Goal: Check status: Check status

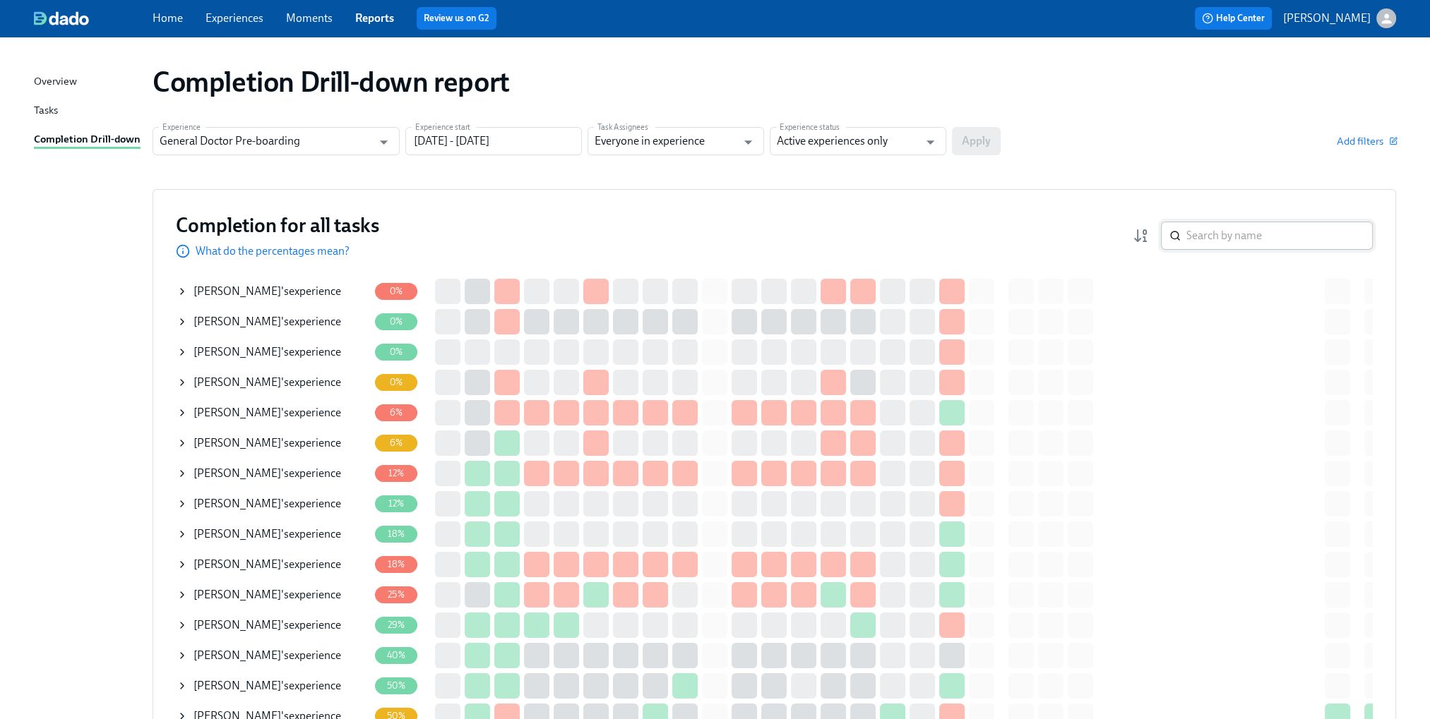
click at [1263, 244] on input "search" at bounding box center [1279, 236] width 186 height 28
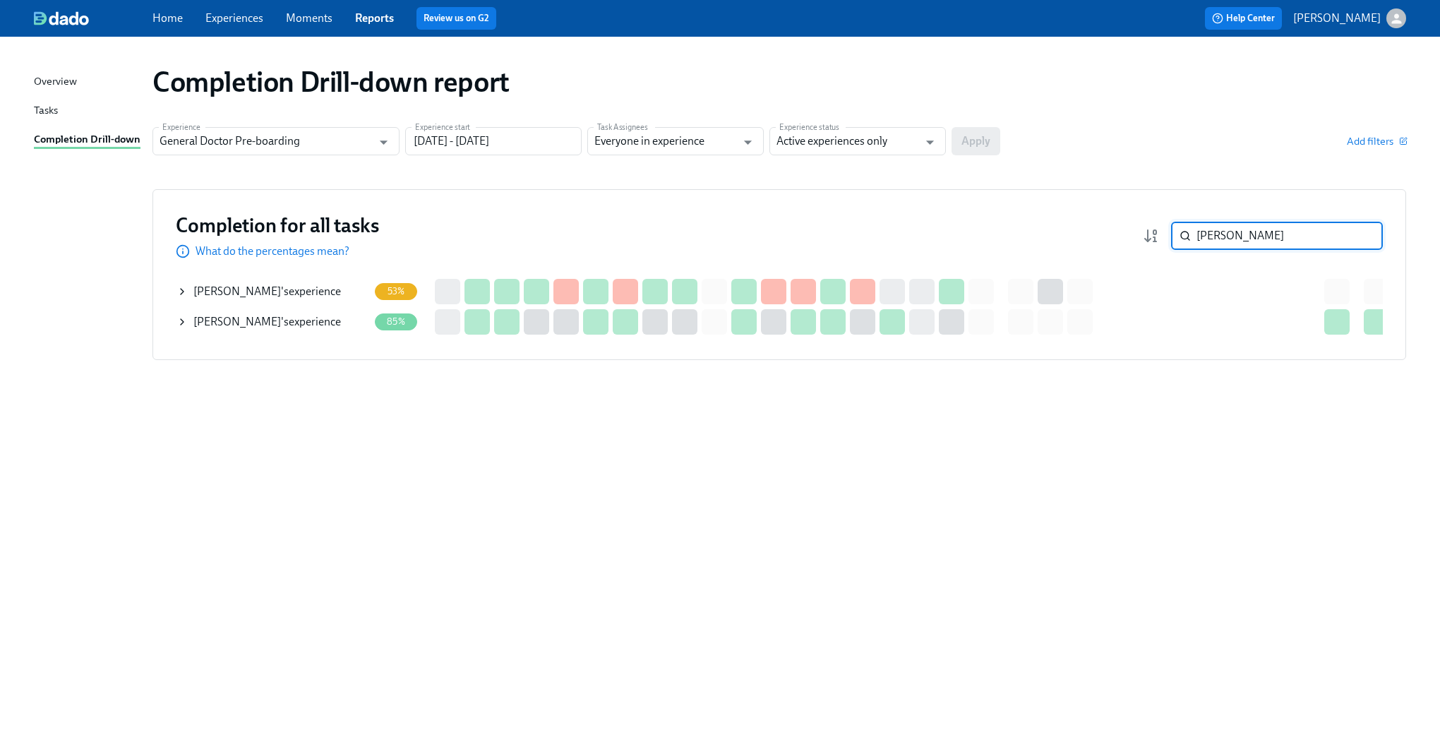
type input "[PERSON_NAME]"
click at [186, 289] on icon at bounding box center [181, 291] width 11 height 11
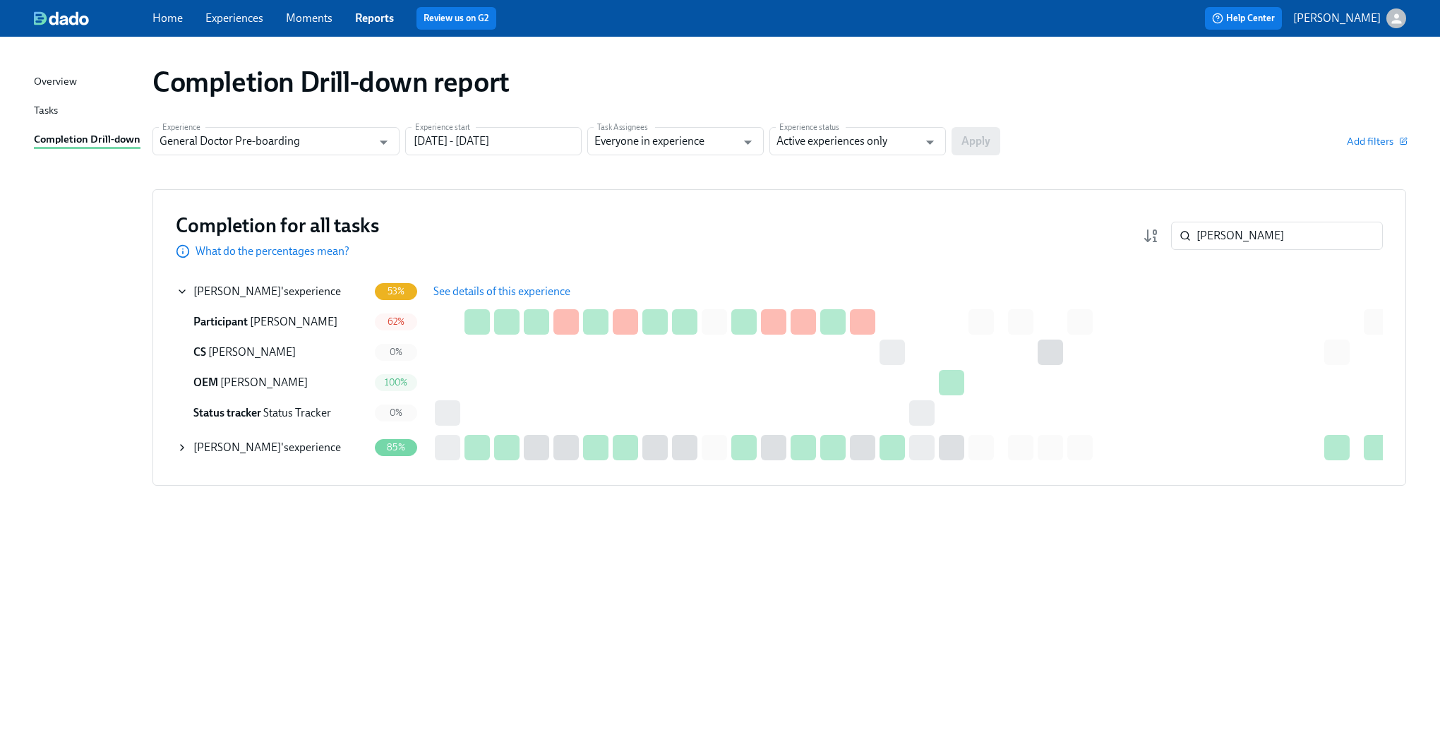
click at [534, 288] on span "See details of this experience" at bounding box center [501, 292] width 137 height 14
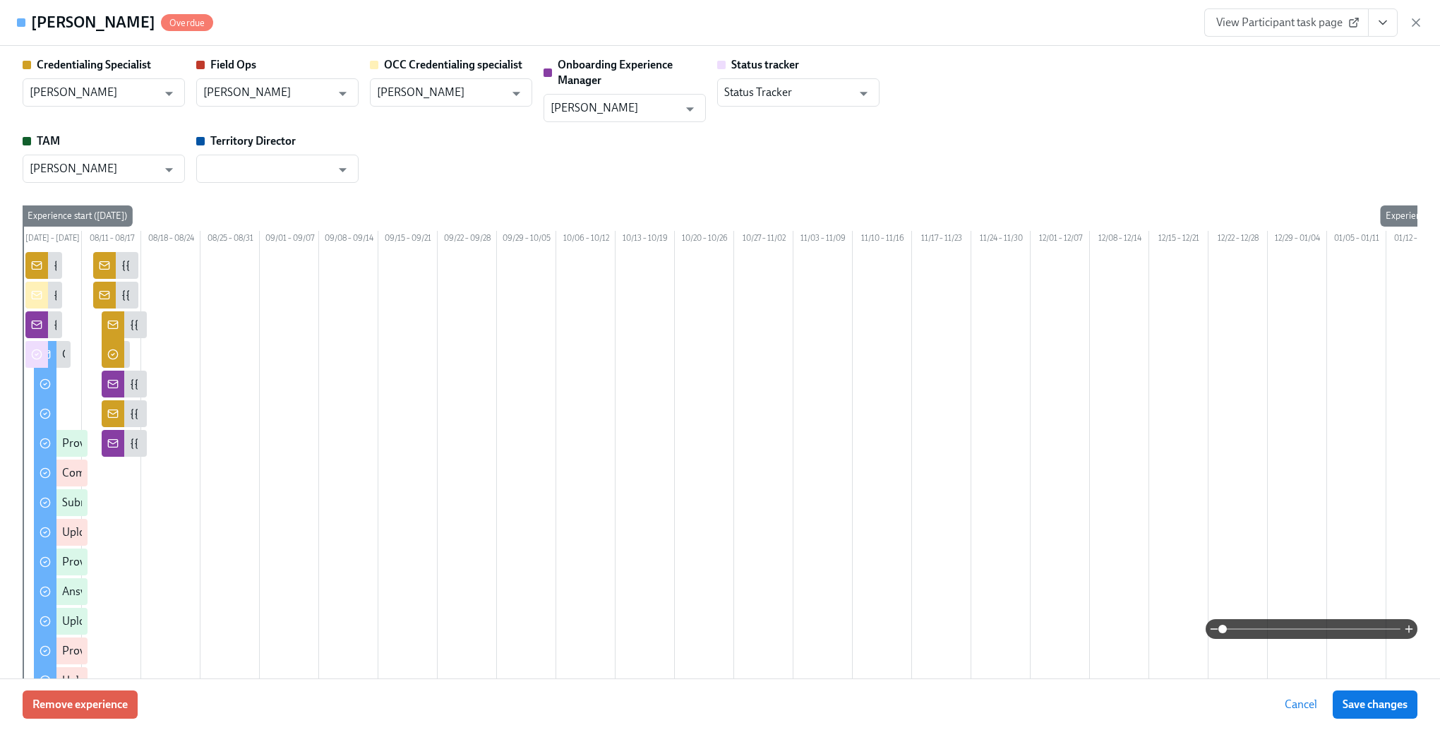
type input "[PERSON_NAME]"
type input "Status Tracker"
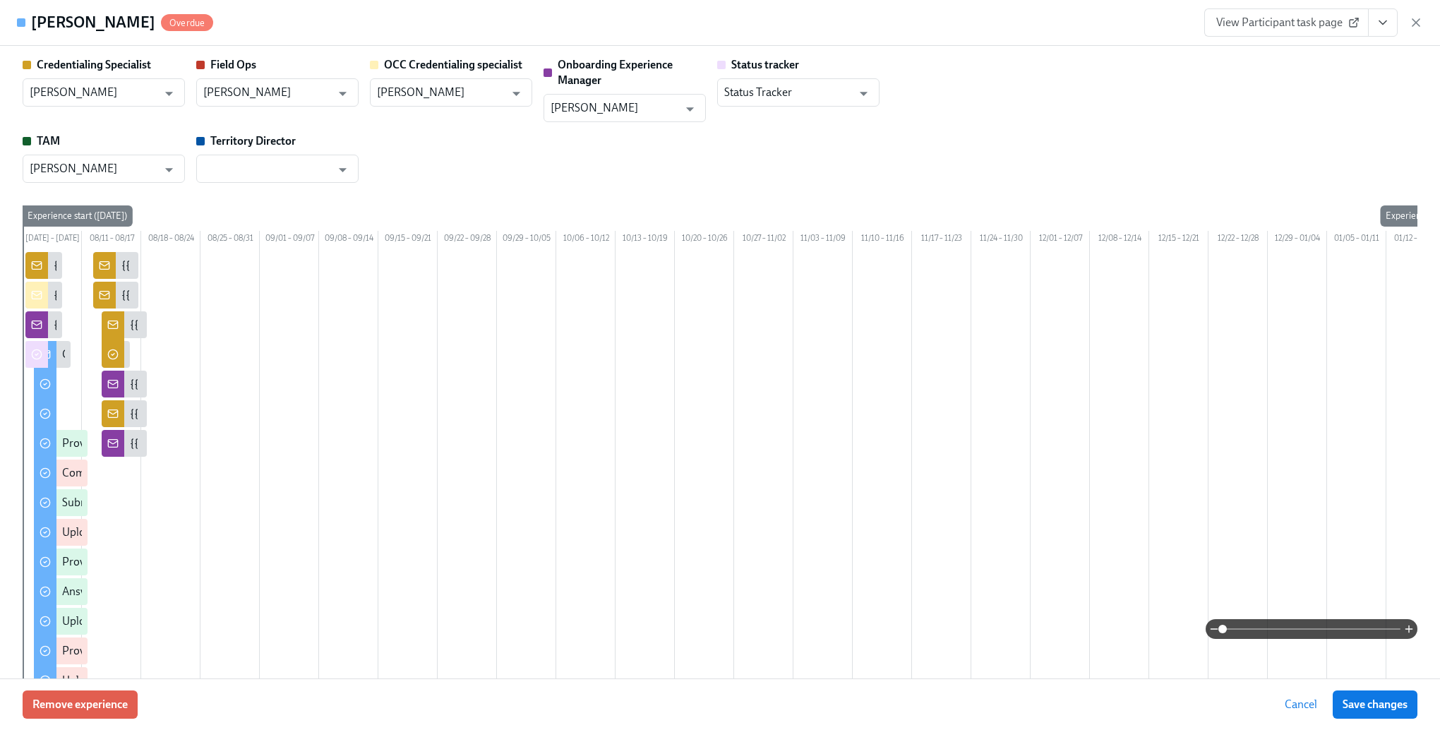
type input "[PERSON_NAME]"
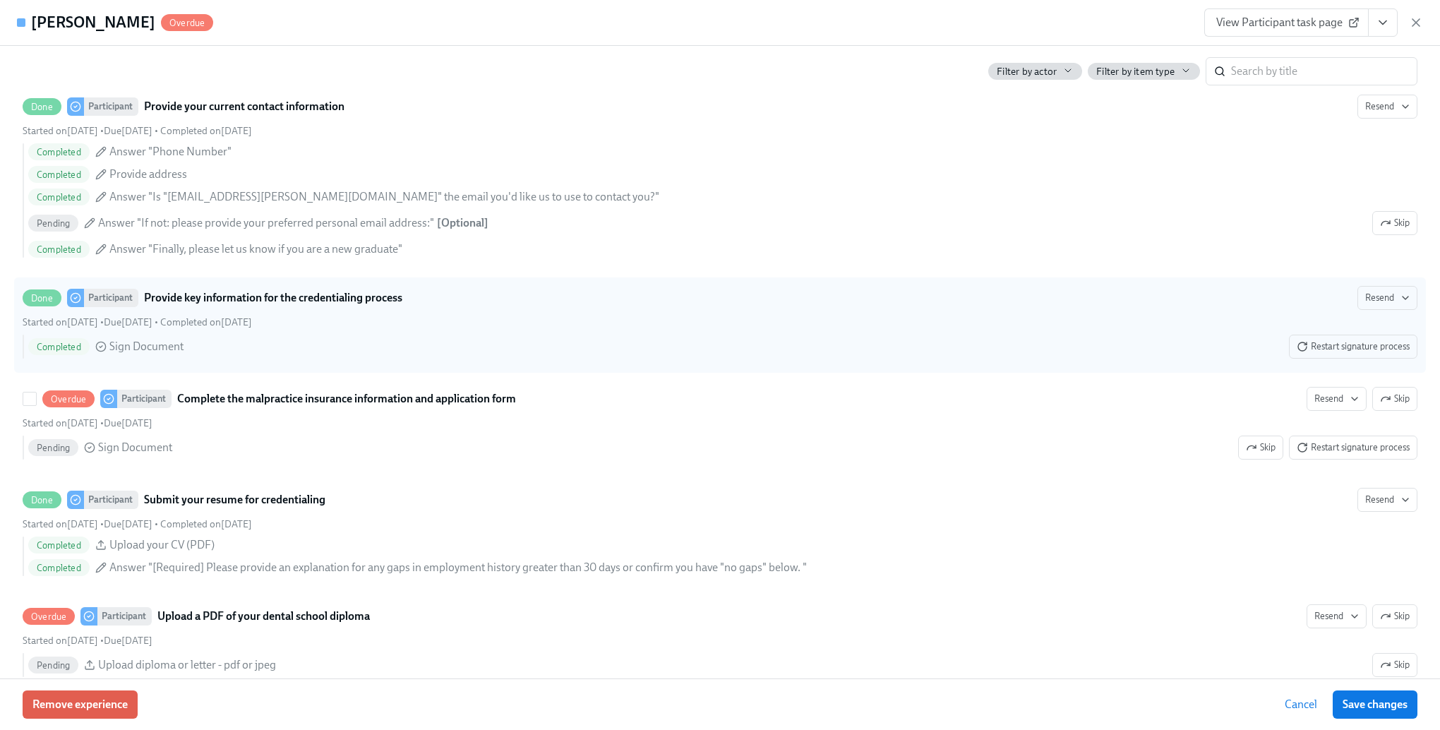
scroll to position [1624, 0]
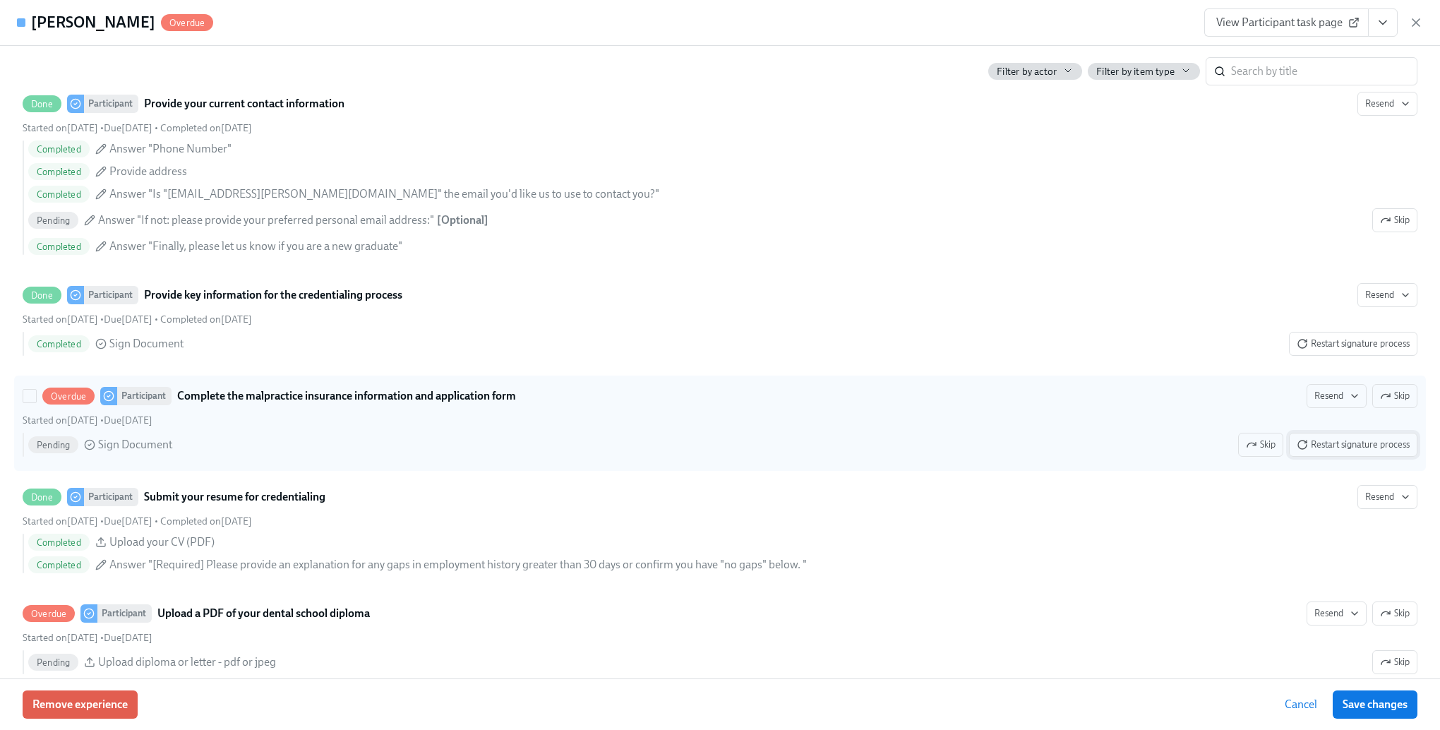
click at [1305, 452] on span "Restart signature process" at bounding box center [1353, 445] width 113 height 14
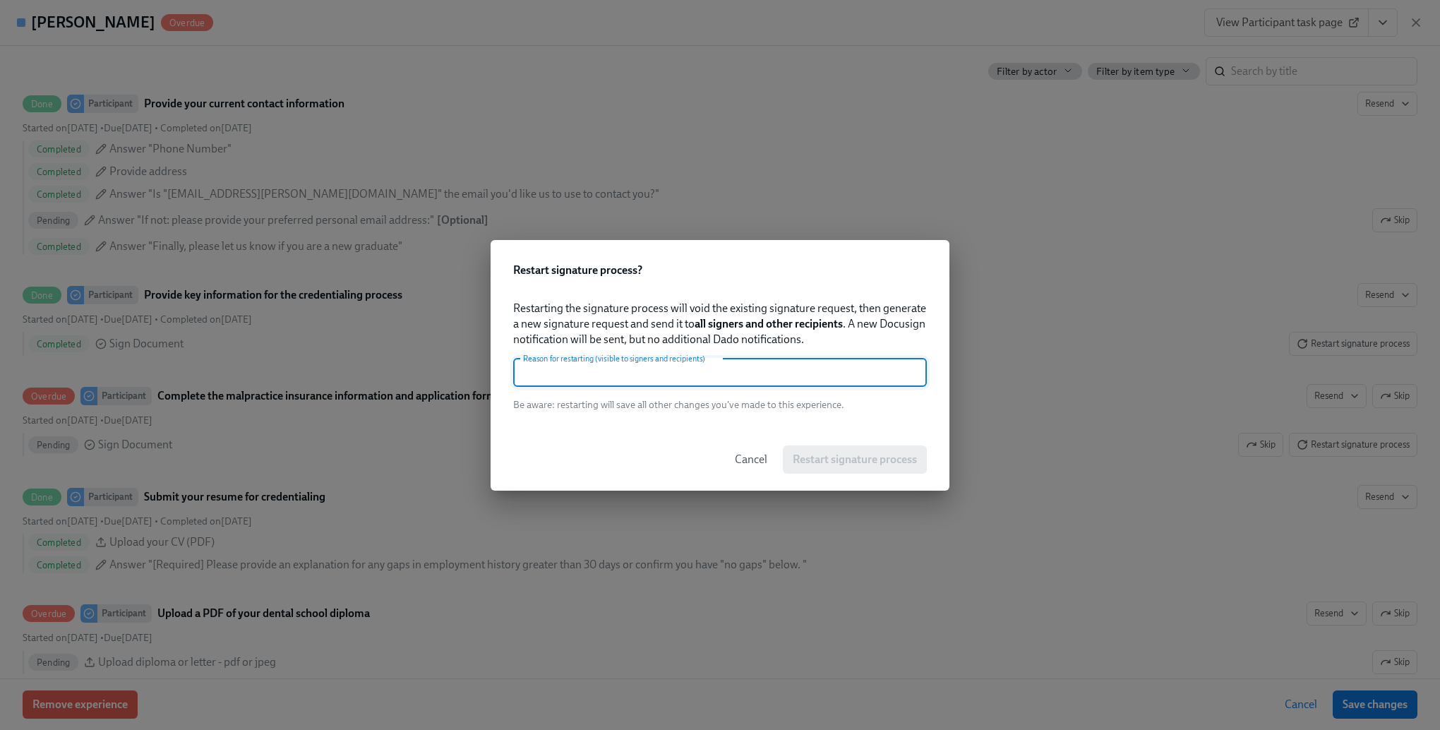
click at [690, 365] on input "text" at bounding box center [720, 373] width 414 height 28
type input "missing signature"
click at [822, 448] on button "Restart signature process" at bounding box center [855, 459] width 144 height 28
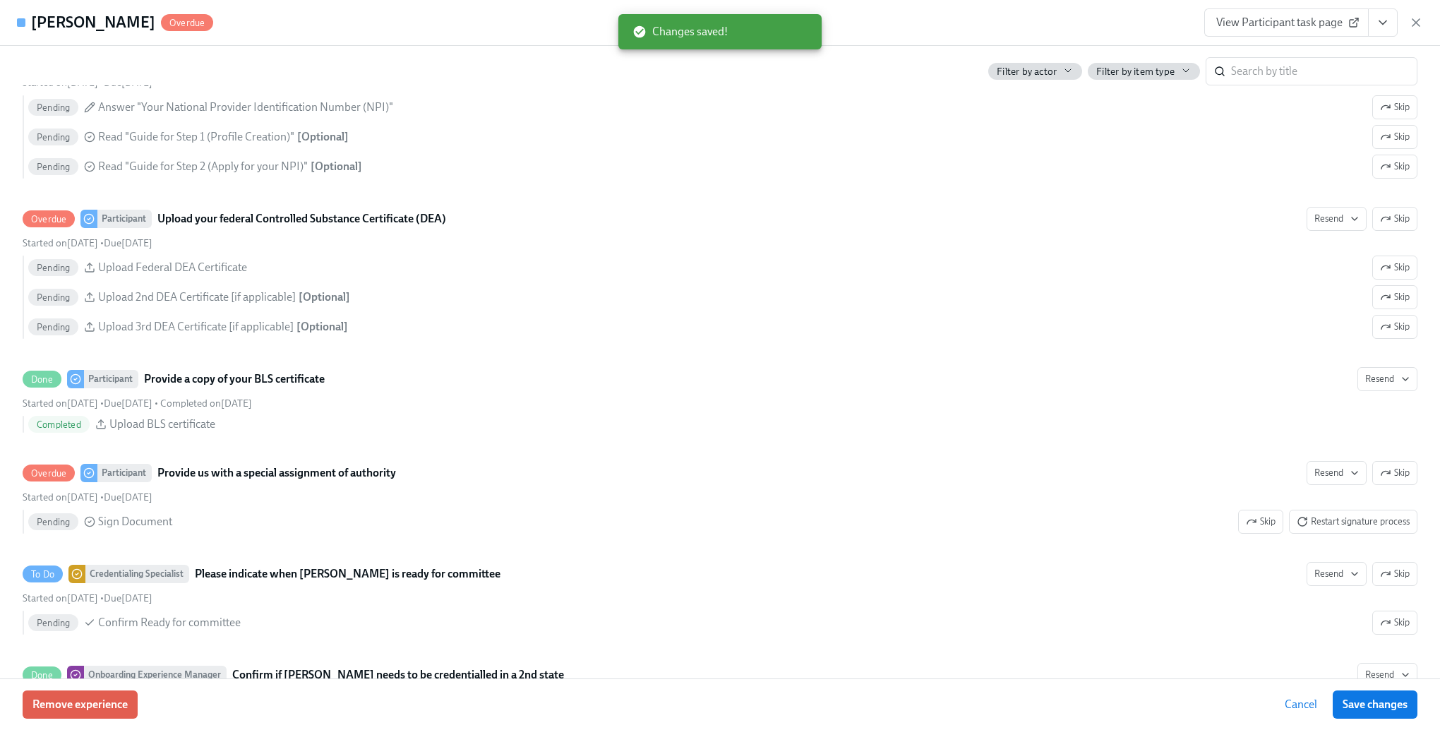
scroll to position [2824, 0]
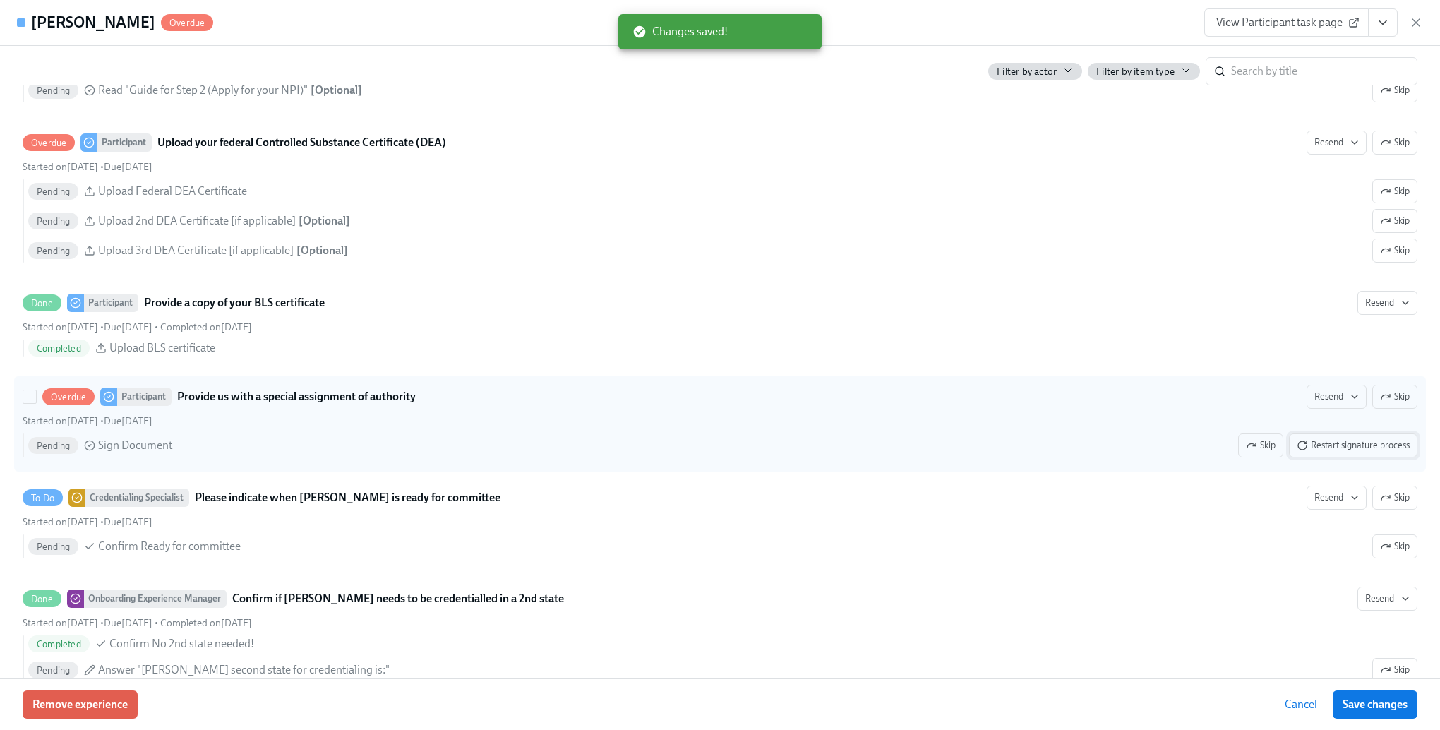
click at [1303, 457] on button "Restart signature process" at bounding box center [1353, 445] width 128 height 24
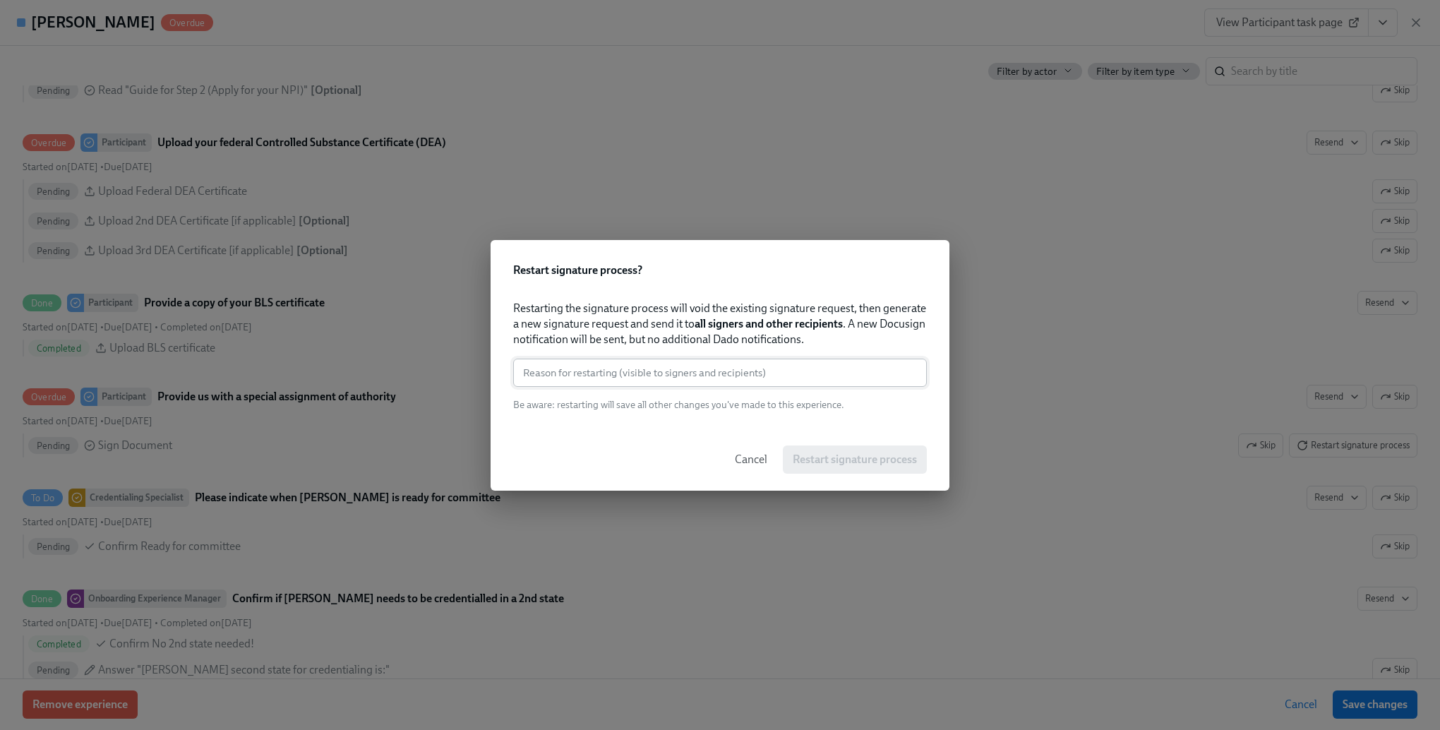
click at [765, 373] on input "text" at bounding box center [720, 373] width 414 height 28
paste input "[PERSON_NAME]"
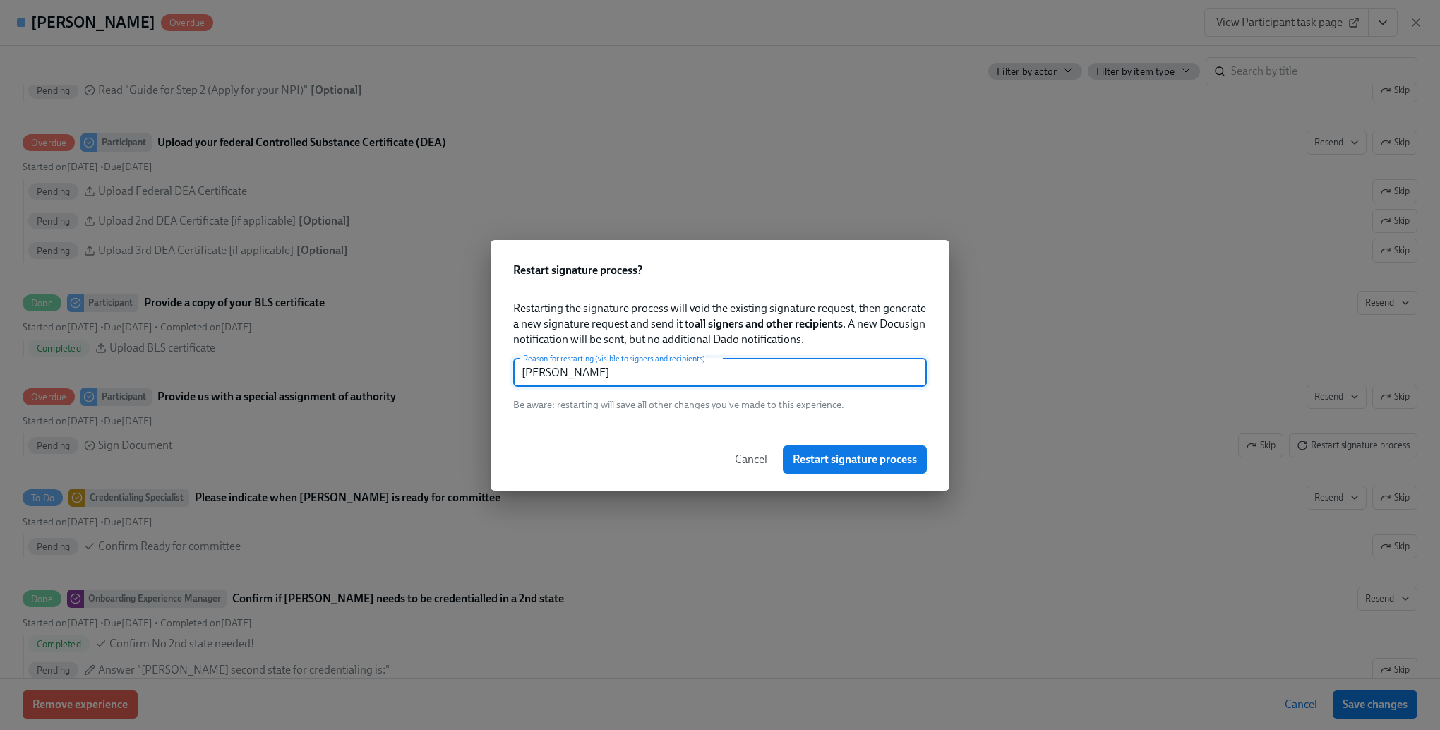
click at [720, 360] on input "[PERSON_NAME]" at bounding box center [720, 373] width 414 height 28
drag, startPoint x: 671, startPoint y: 386, endPoint x: 342, endPoint y: 381, distance: 329.7
click at [332, 385] on div "Restart signature process ? Restarting the signature process will void the exis…" at bounding box center [720, 365] width 1440 height 730
type input "needs to sign"
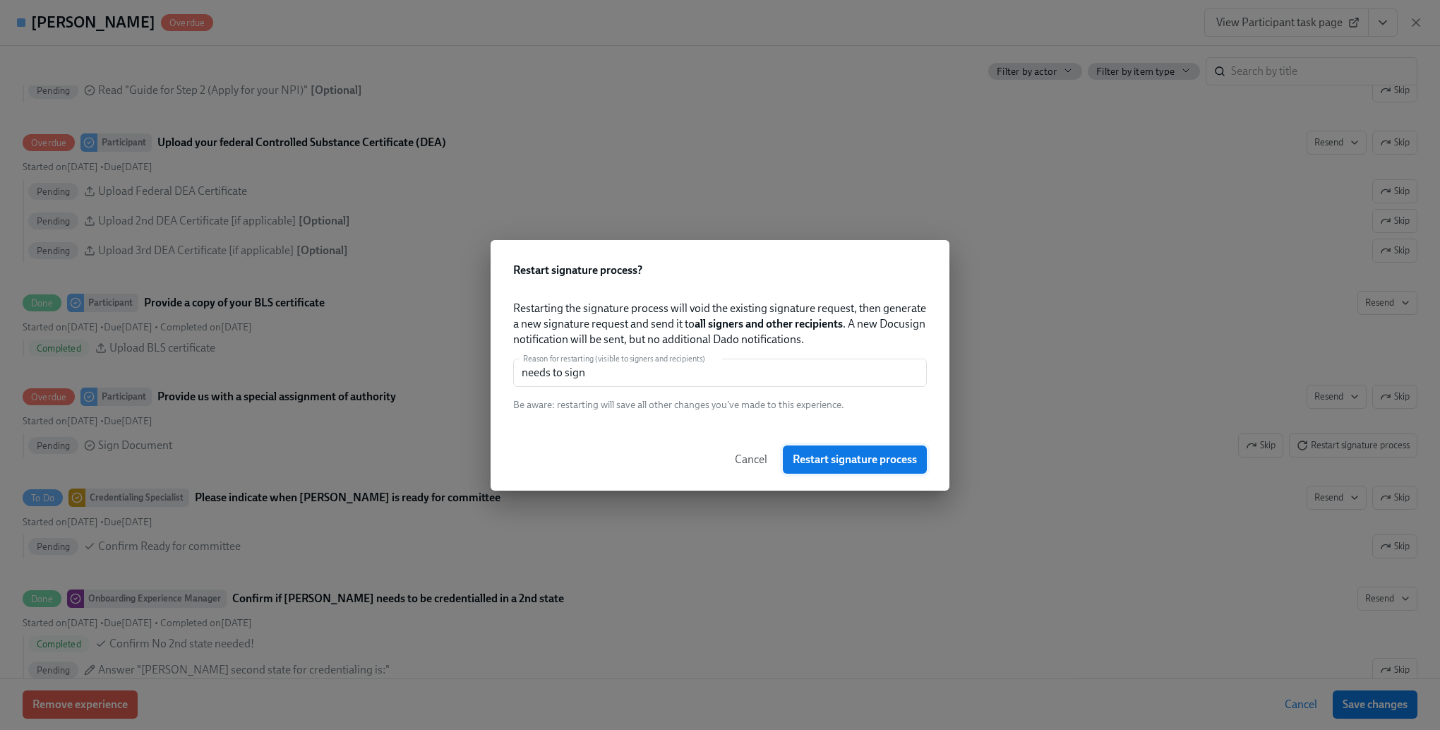
click at [829, 453] on span "Restart signature process" at bounding box center [855, 460] width 124 height 14
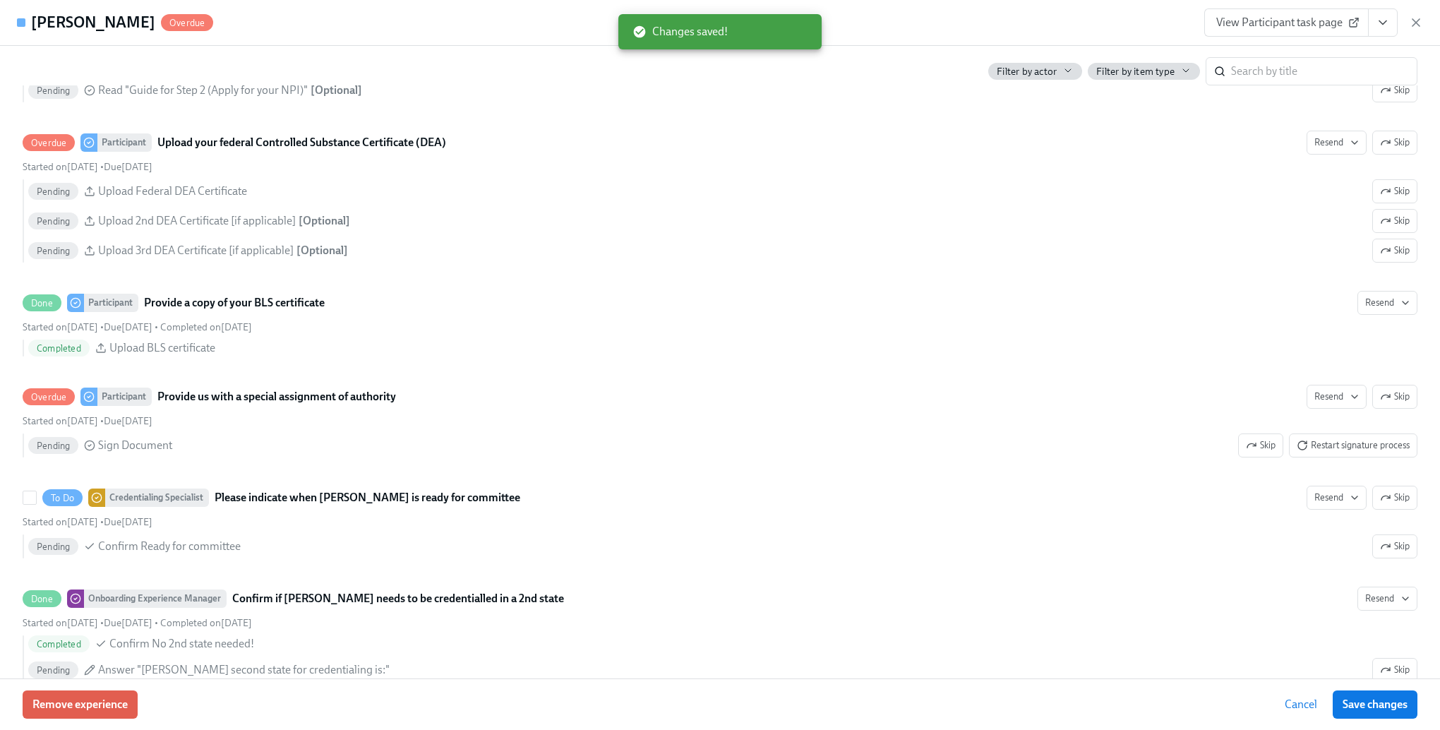
click at [1144, 490] on label "To Do Credentialing Specialist Please indicate when [PERSON_NAME] is ready for …" at bounding box center [720, 524] width 1412 height 95
click at [36, 491] on input "To Do Credentialing Specialist Please indicate when [PERSON_NAME] is ready for …" at bounding box center [29, 497] width 13 height 13
checkbox input "true"
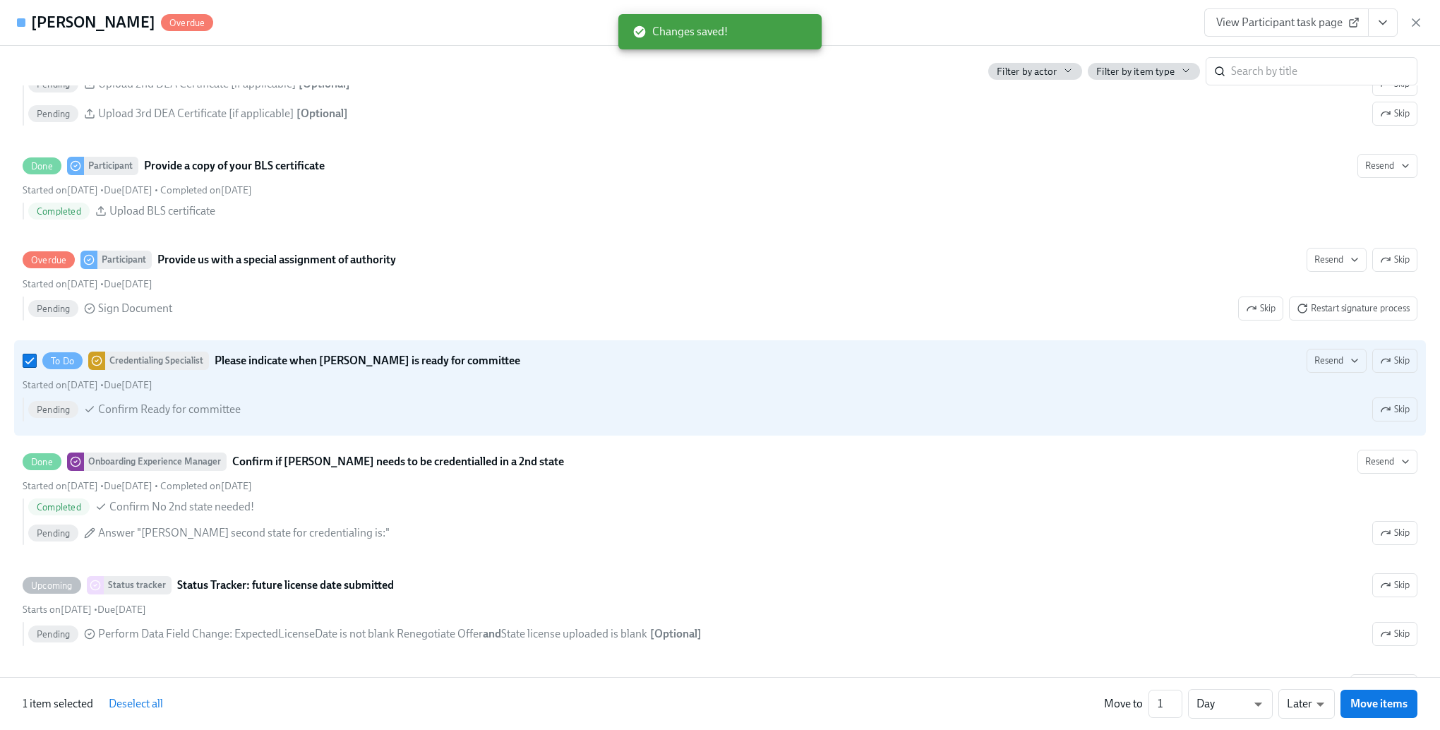
scroll to position [3036, 0]
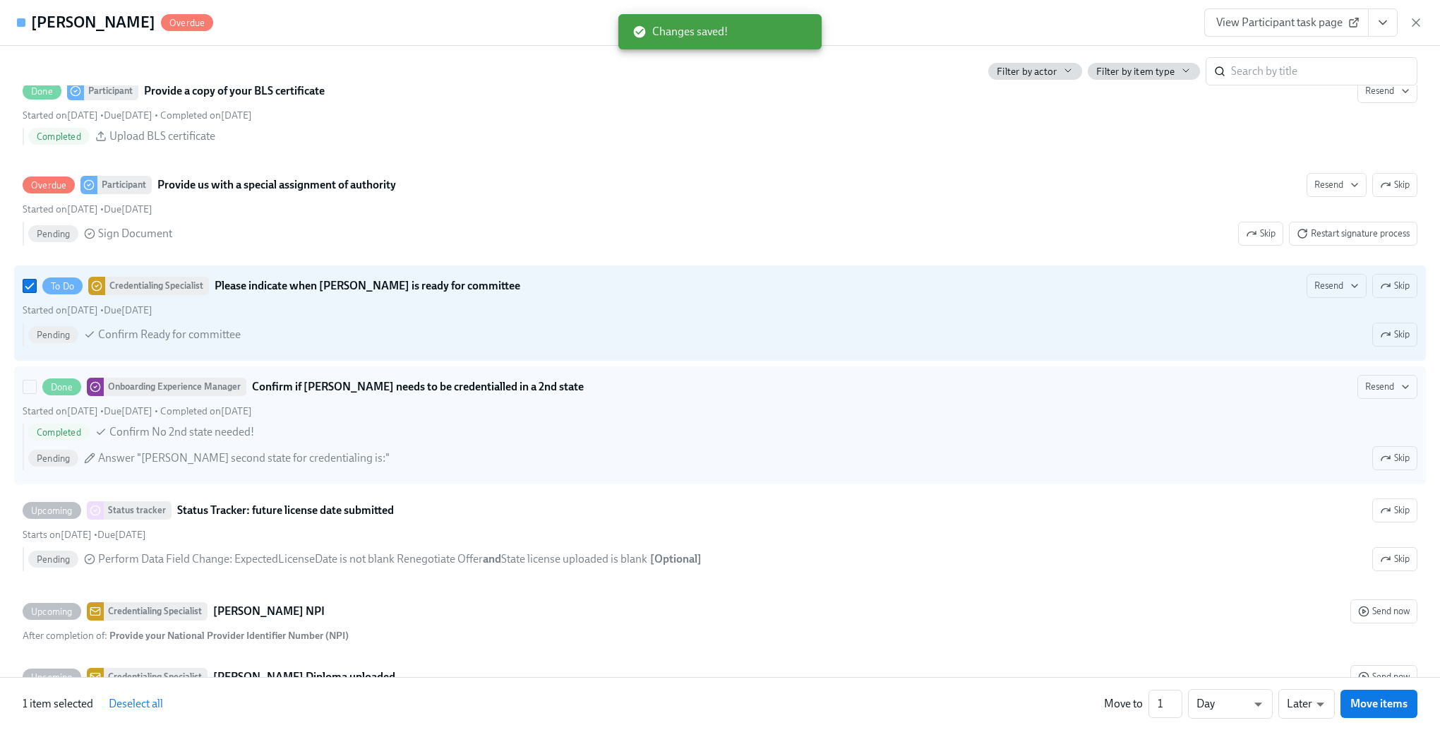
click at [1120, 390] on div "Done Onboarding Experience Manager Confirm if [PERSON_NAME] needs to be credent…" at bounding box center [720, 387] width 1395 height 24
click at [36, 390] on input "Done Onboarding Experience Manager Confirm if [PERSON_NAME] needs to be credent…" at bounding box center [29, 387] width 13 height 13
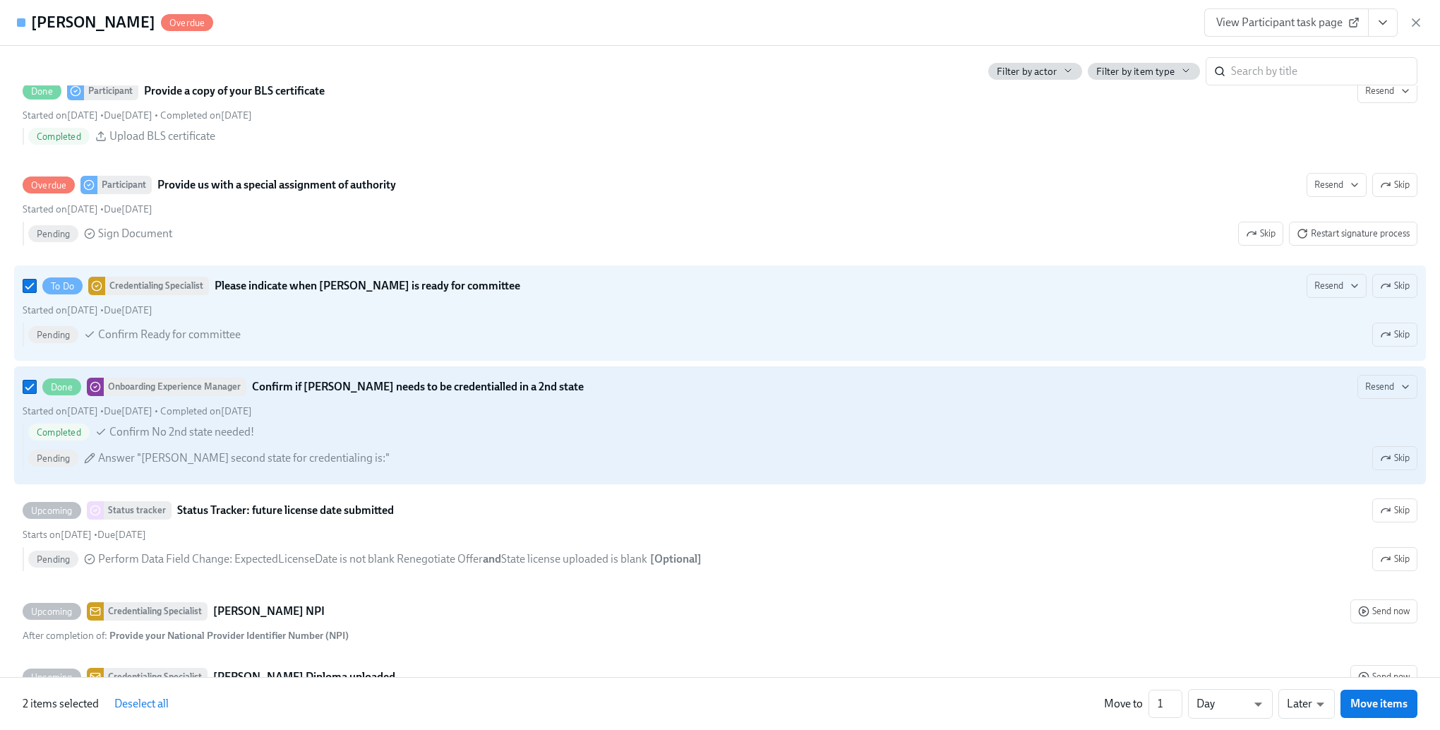
click at [1087, 383] on div "Done Onboarding Experience Manager Confirm if [PERSON_NAME] needs to be credent…" at bounding box center [720, 387] width 1395 height 24
click at [36, 383] on input "Done Onboarding Experience Manager Confirm if [PERSON_NAME] needs to be credent…" at bounding box center [29, 387] width 13 height 13
checkbox input "false"
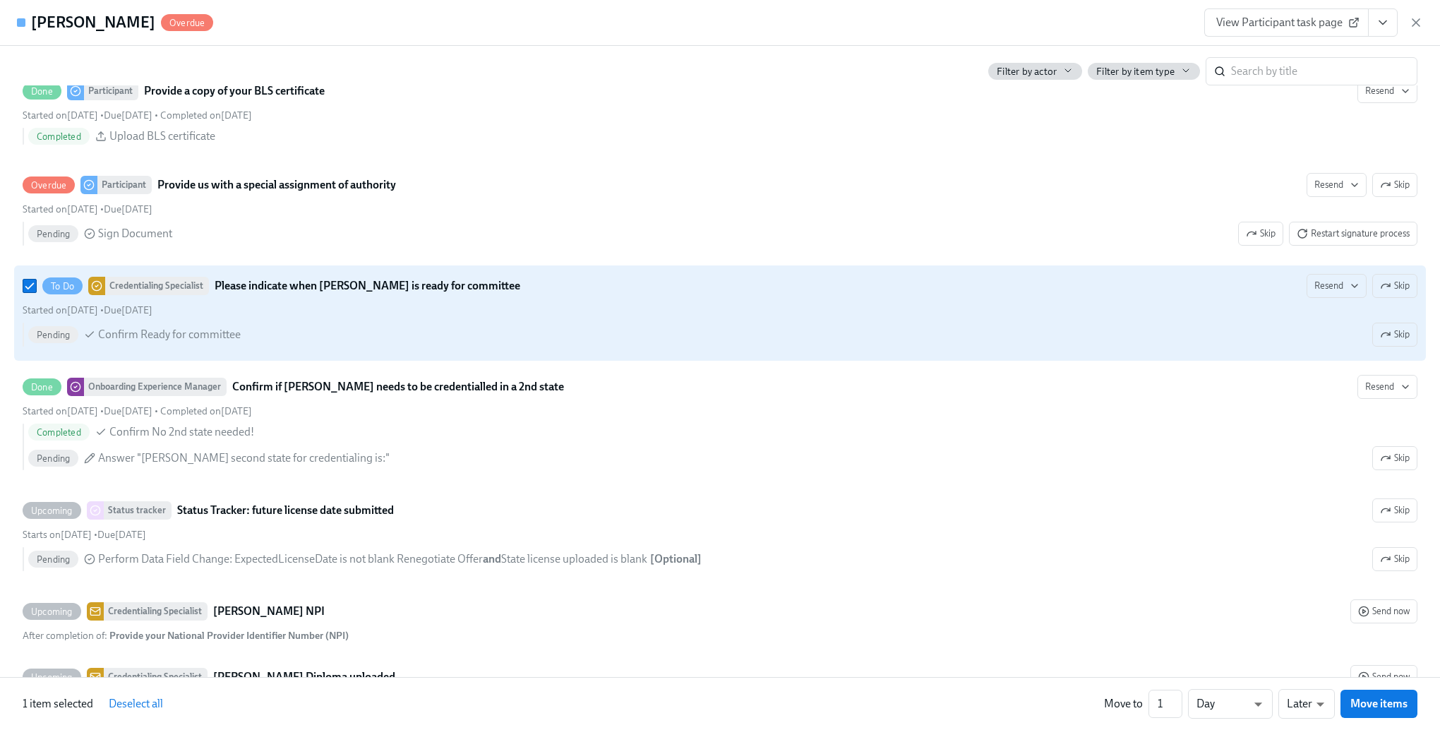
click at [943, 335] on div "Pending Confirm Ready for committee Skip" at bounding box center [722, 335] width 1389 height 24
click at [36, 292] on input "To Do Credentialing Specialist Please indicate when [PERSON_NAME] is ready for …" at bounding box center [29, 286] width 13 height 13
checkbox input "false"
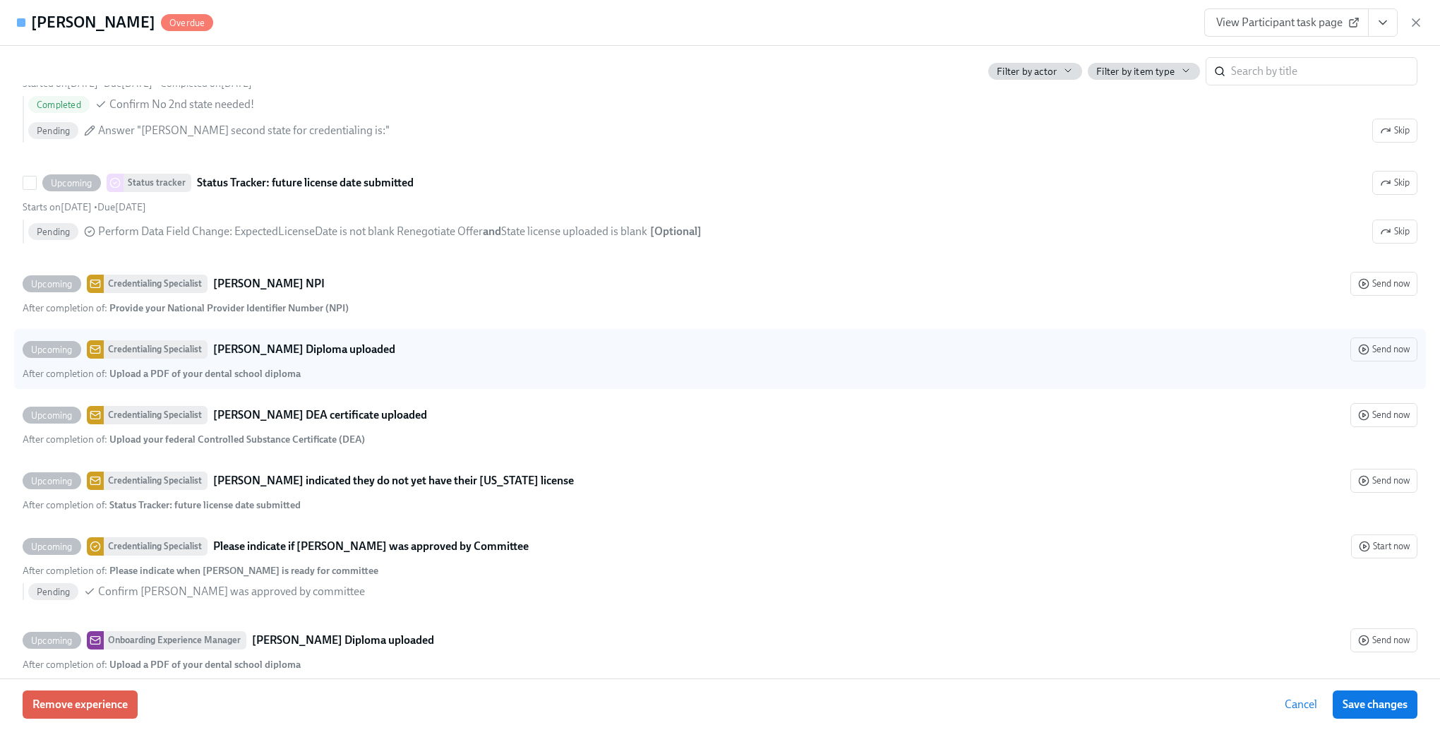
scroll to position [3459, 0]
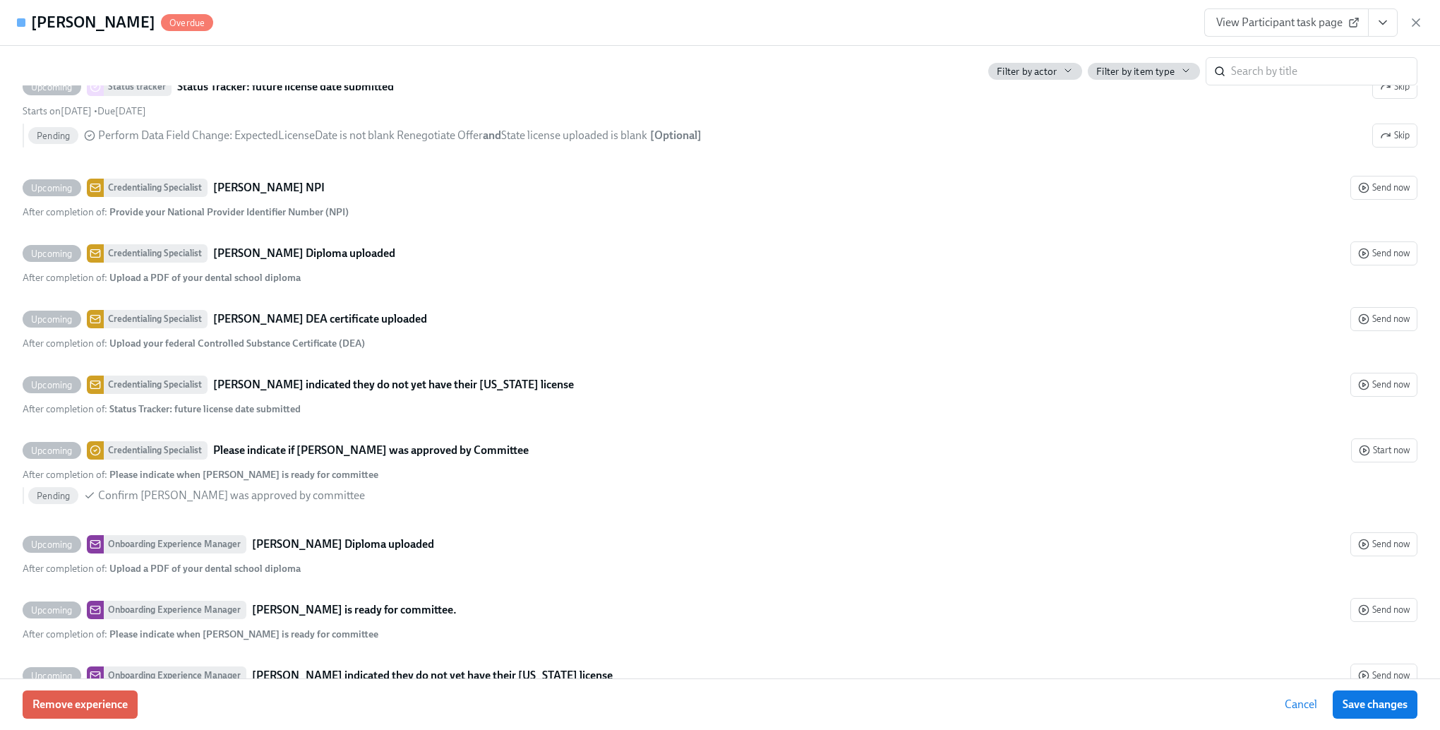
click at [1320, 711] on button "Cancel" at bounding box center [1301, 704] width 52 height 28
